Goal: Contribute content

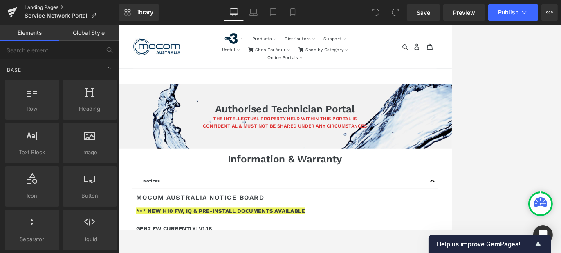
click at [32, 7] on link "Landing Pages" at bounding box center [72, 7] width 94 height 7
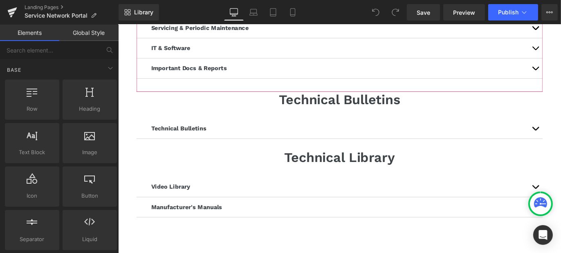
scroll to position [696, 0]
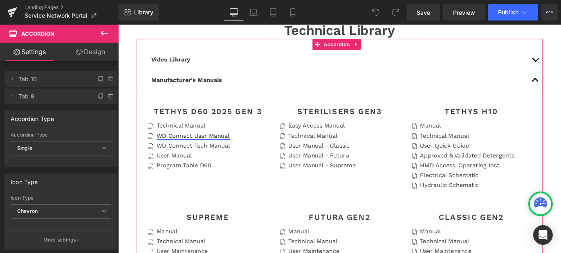
scroll to position [818, 0]
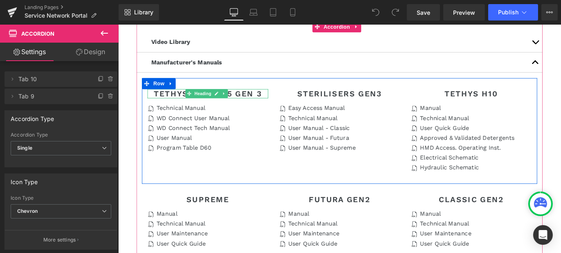
click at [244, 98] on h2 "TETHYS D60 2025 GEN 3" at bounding box center [218, 102] width 135 height 10
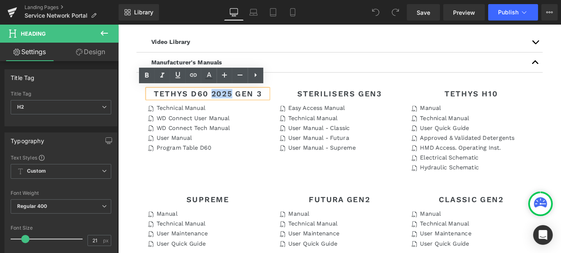
drag, startPoint x: 221, startPoint y: 100, endPoint x: 246, endPoint y: 100, distance: 25.0
click at [246, 100] on h2 "TETHYS D60 2025 GEN 3" at bounding box center [218, 102] width 135 height 10
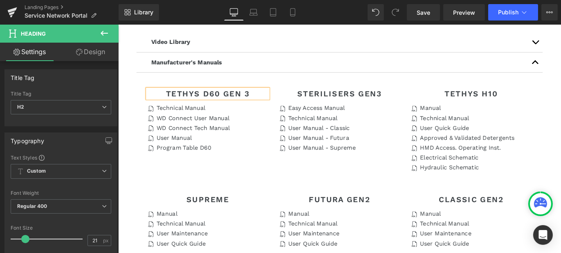
click at [239, 185] on div "TETHYS D60 GEN 3 Heading Icon Technical Manual Text Block Icon WD Connect User …" at bounding box center [365, 143] width 442 height 118
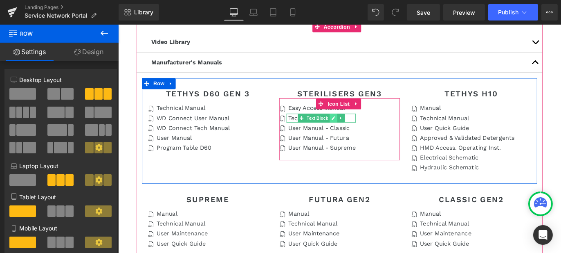
click at [358, 129] on icon at bounding box center [358, 128] width 5 height 5
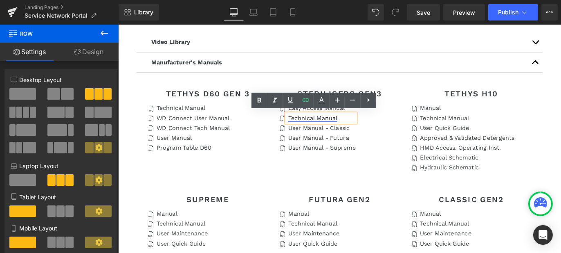
click at [336, 129] on link "Technical Manual" at bounding box center [335, 129] width 55 height 8
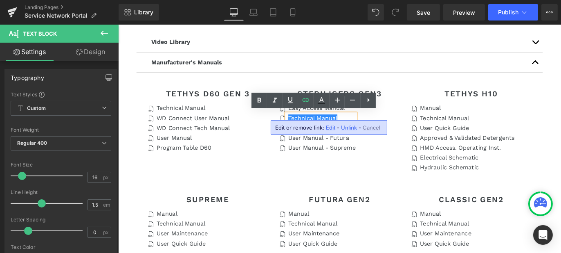
click at [327, 129] on span "Edit" at bounding box center [330, 127] width 9 height 7
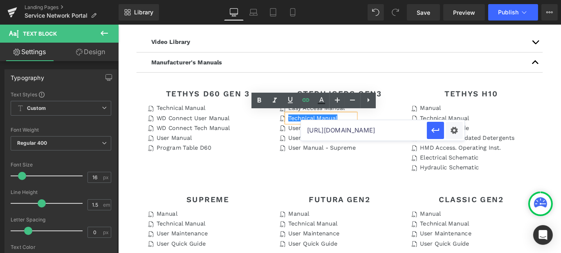
click at [398, 127] on input "https://www.dropbox.com/scl/fi/7xewj4ffah6evth0hh8xy/97071345_Rev1-Tech-Man-Sup…" at bounding box center [364, 130] width 126 height 20
paste input "kb3a1rutovhoba2drphi4/97071345_Rev2-Tech-Man-Sup-Fut-Cla-Gen3.pdf?rlkey=beilpfe…"
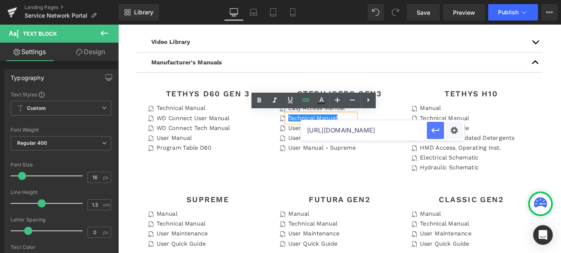
type input "https://www.dropbox.com/scl/fi/kb3a1rutovhoba2drphi4/97071345_Rev2-Tech-Man-Sup…"
click at [440, 133] on icon "button" at bounding box center [436, 130] width 10 height 10
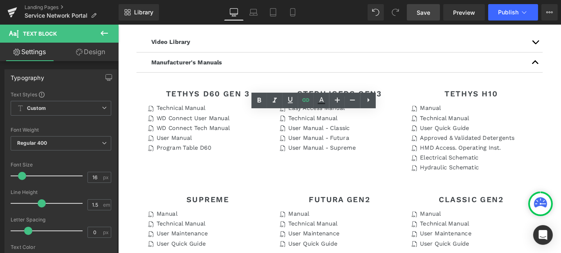
click at [422, 15] on span "Save" at bounding box center [424, 12] width 14 height 9
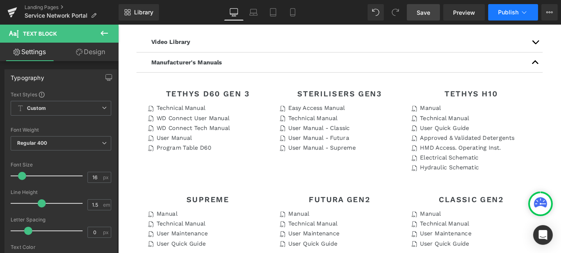
click at [495, 14] on button "Publish" at bounding box center [514, 12] width 50 height 16
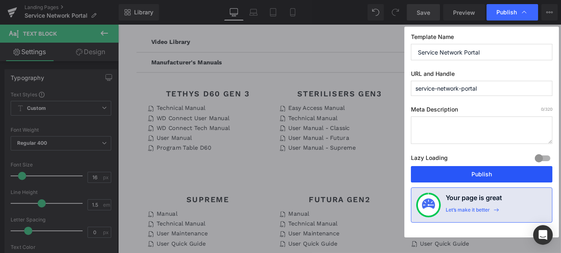
click at [469, 171] on button "Publish" at bounding box center [482, 174] width 142 height 16
